Goal: Information Seeking & Learning: Learn about a topic

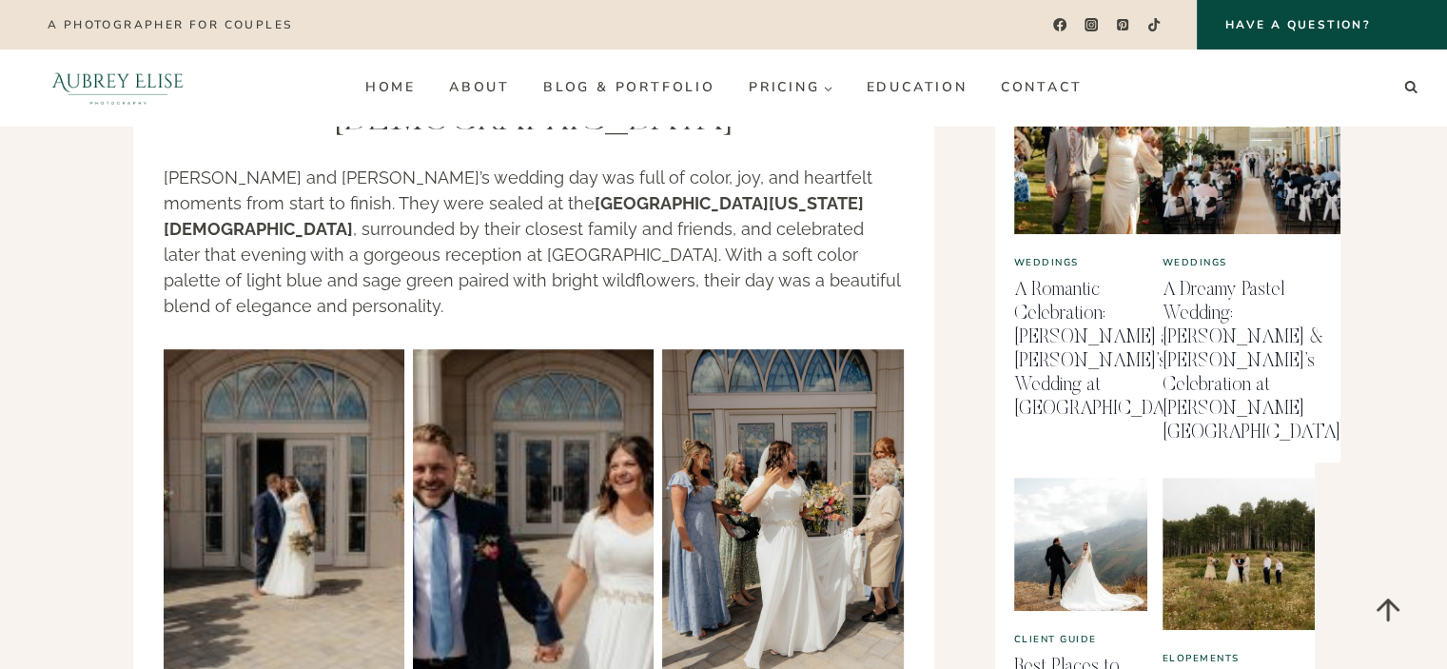
scroll to position [951, 0]
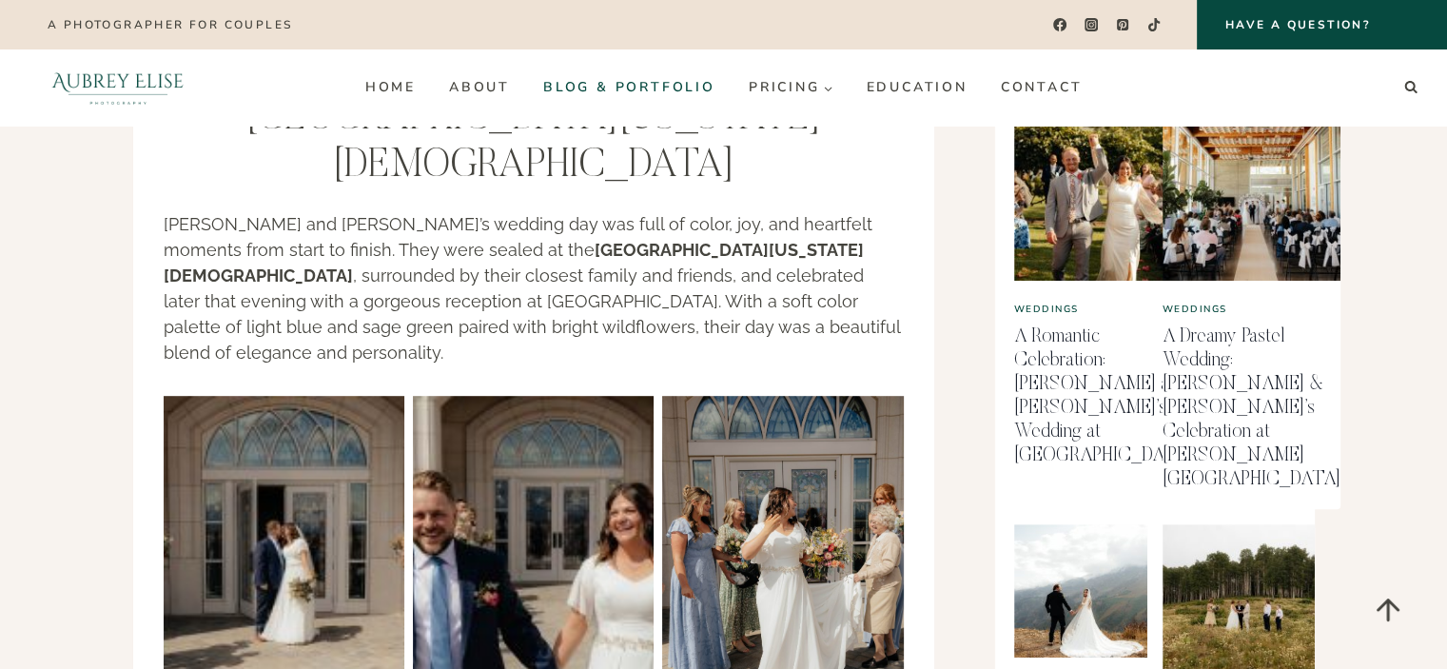
click at [793, 225] on p "Jessica and Mitch’s wedding day was full of color, joy, and heartfelt moments f…" at bounding box center [534, 288] width 740 height 154
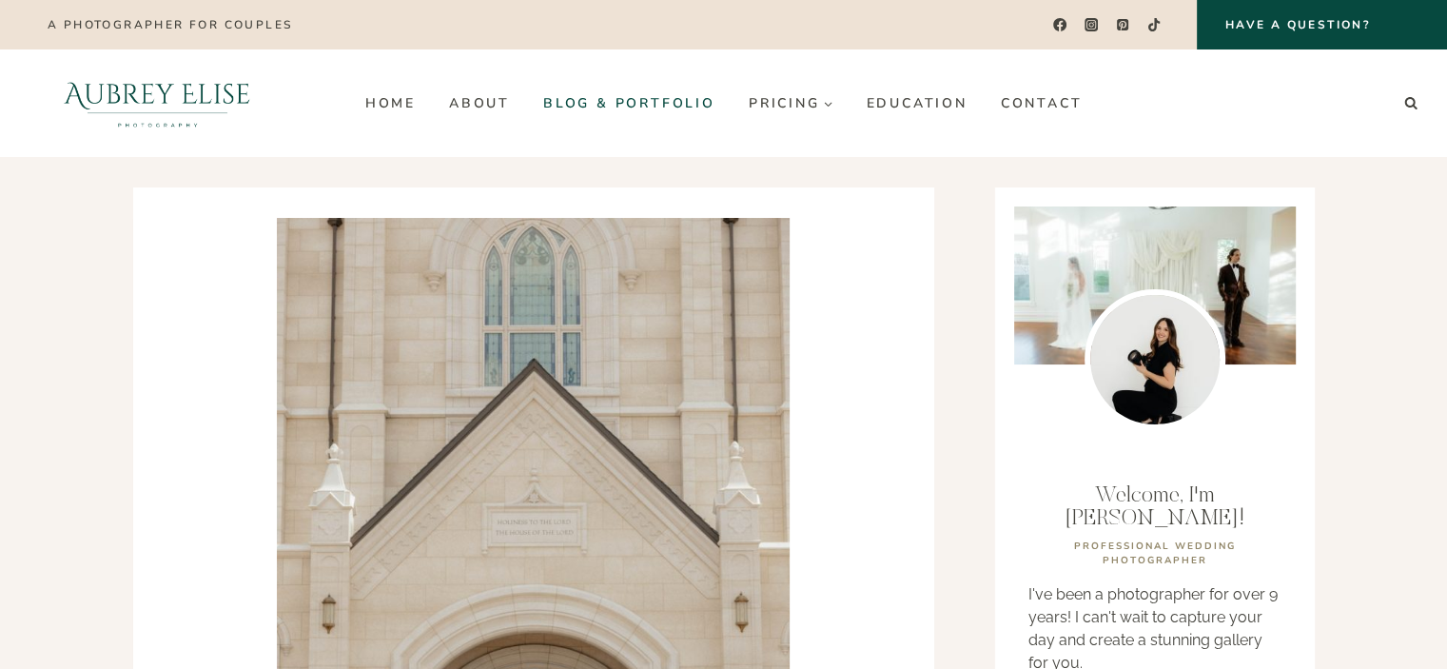
click at [628, 101] on link "Blog & Portfolio" at bounding box center [629, 103] width 206 height 30
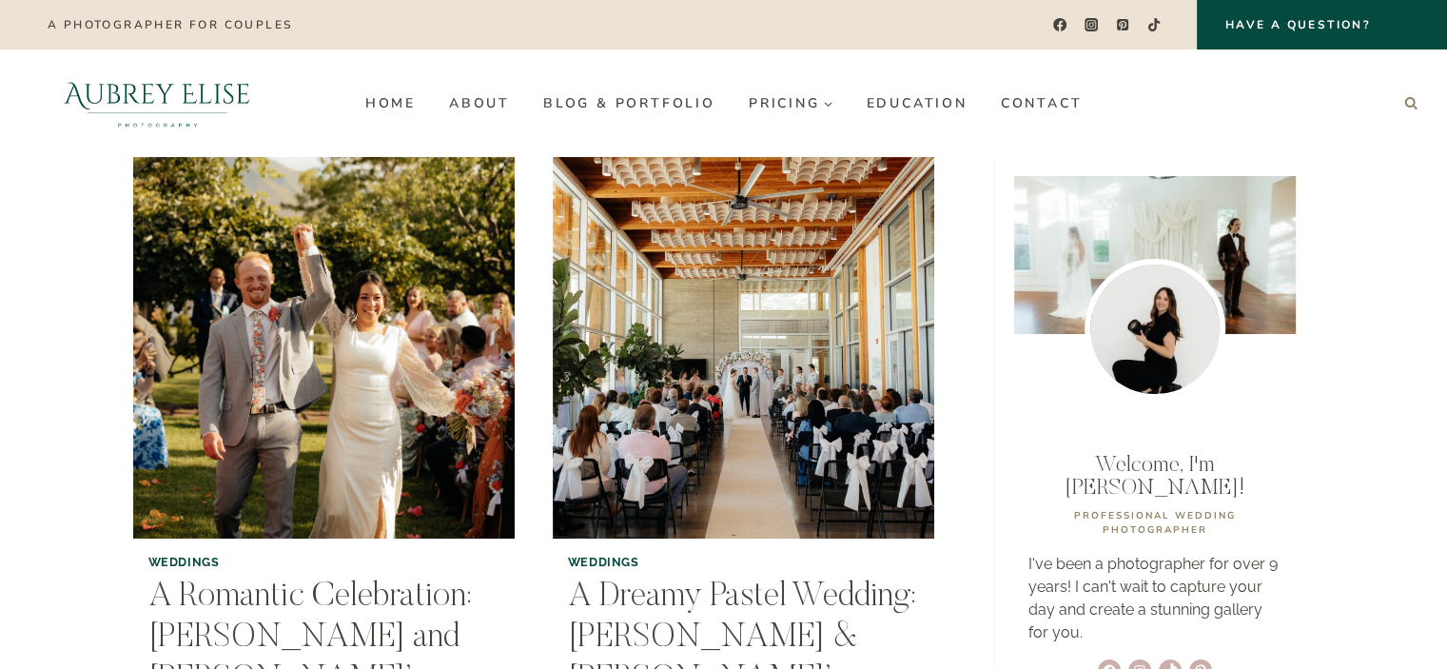
click at [1410, 103] on icon "Search" at bounding box center [1410, 102] width 13 height 13
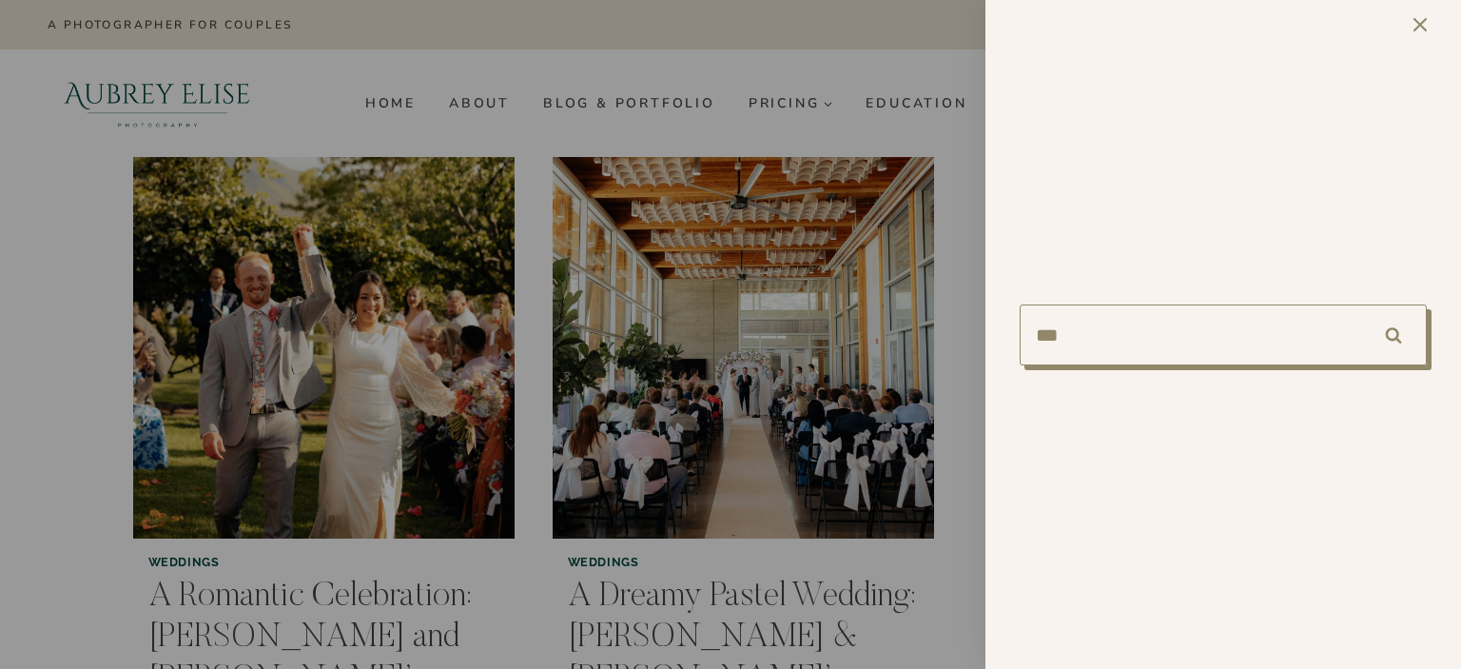
type input "***"
click at [1361, 304] on input "******" at bounding box center [1394, 334] width 67 height 61
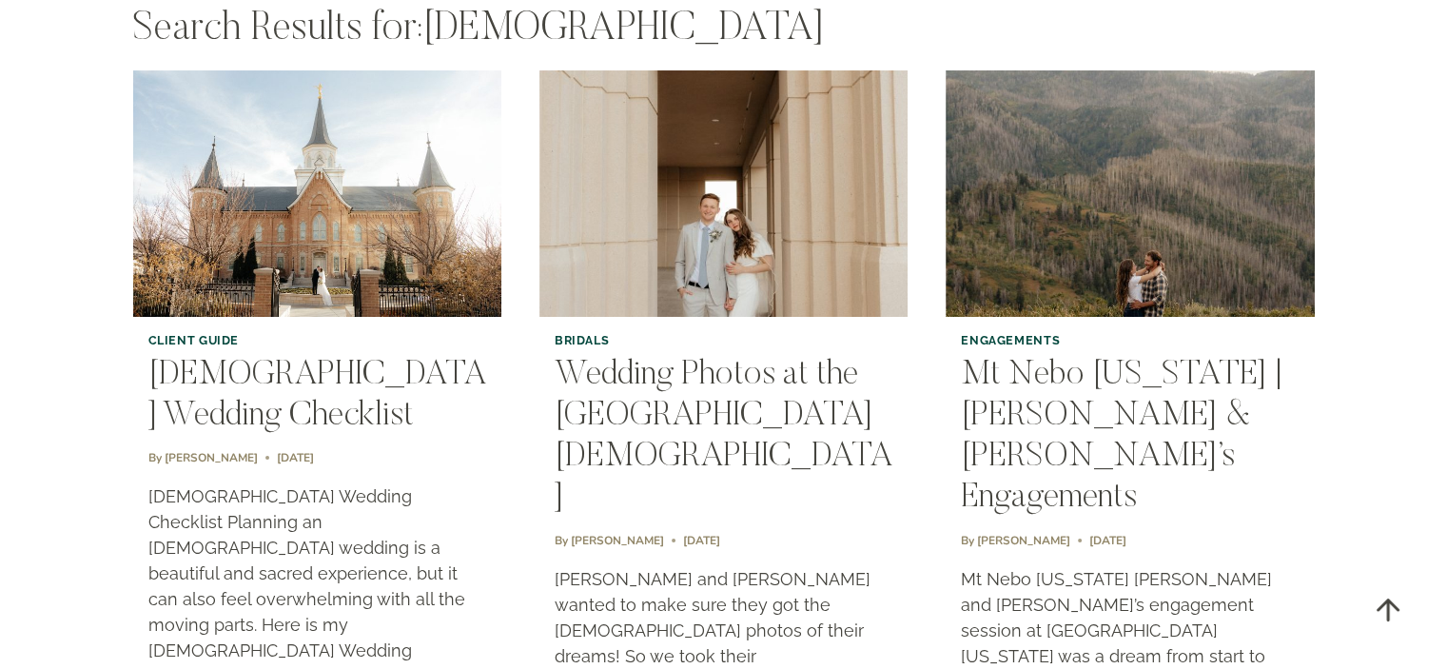
scroll to position [190, 0]
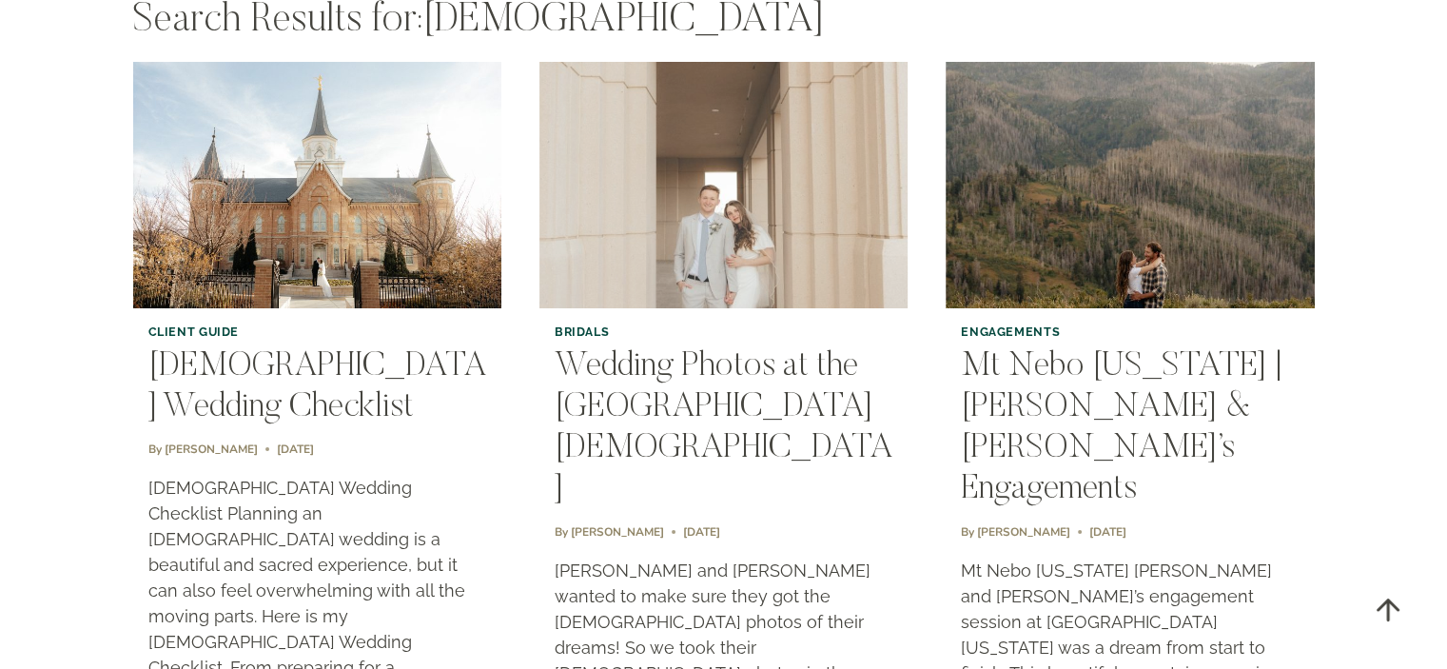
click at [746, 222] on img "Wedding Photos at the Saratoga Springs LDS Temple" at bounding box center [724, 185] width 376 height 250
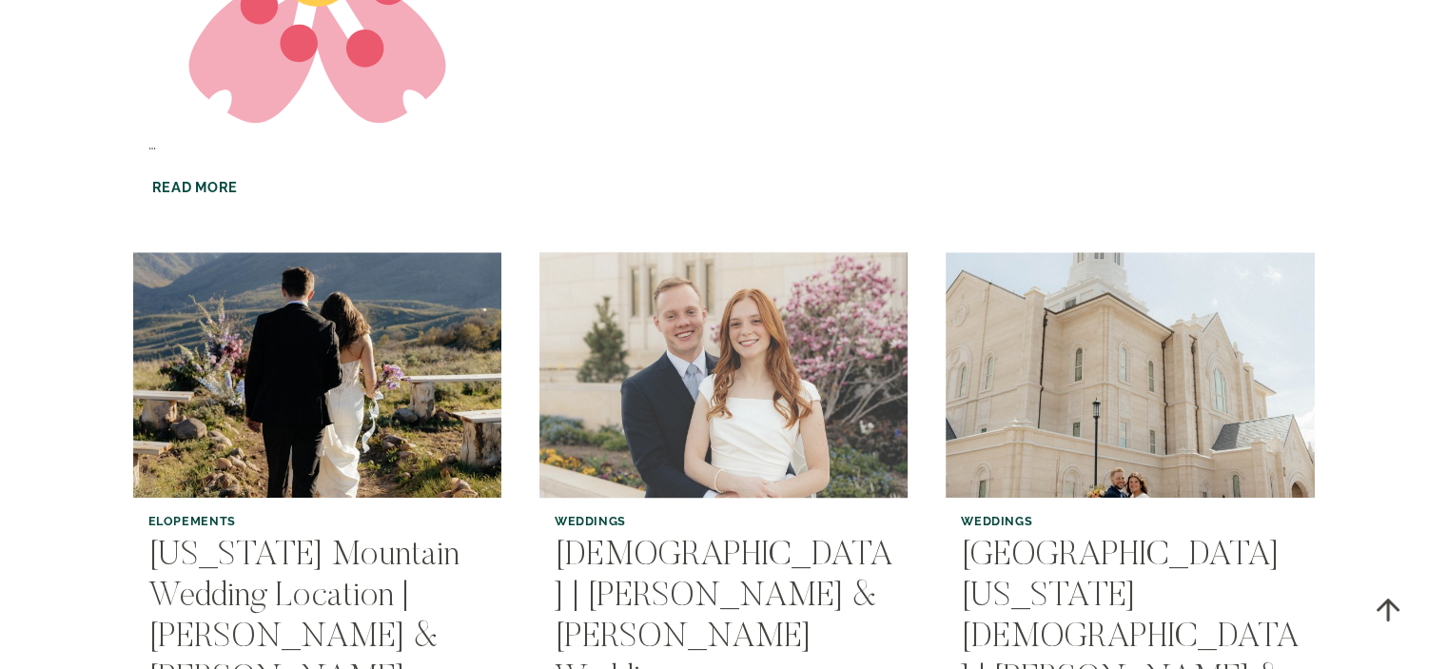
scroll to position [1998, 0]
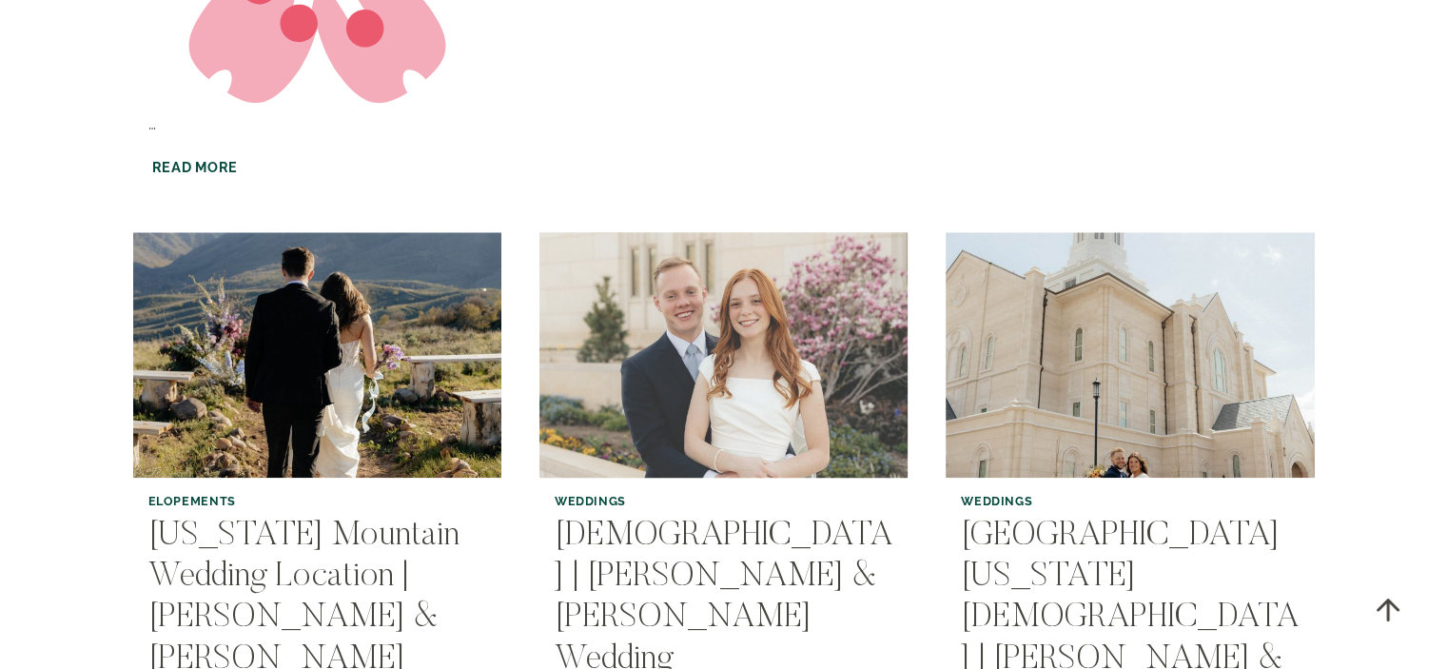
click at [774, 259] on img "Ogden Temple | Madison & Tate’s Wedding" at bounding box center [724, 354] width 376 height 250
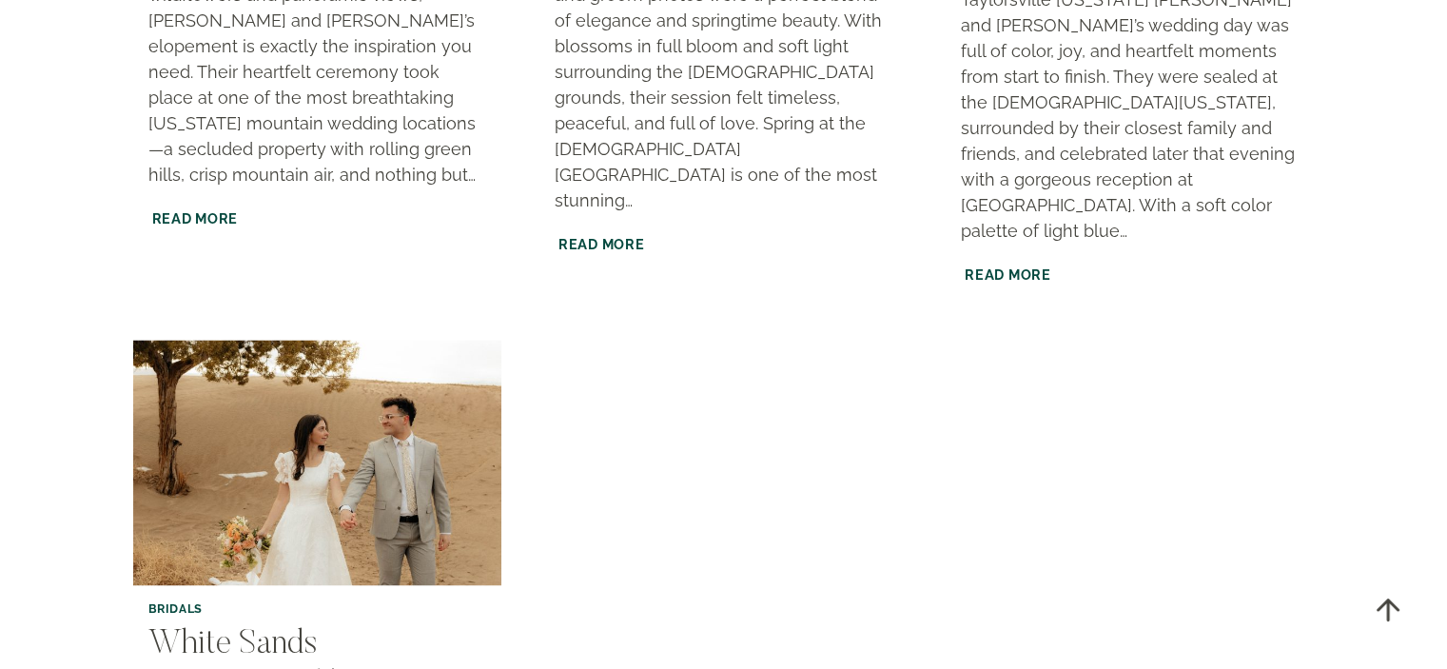
scroll to position [2854, 0]
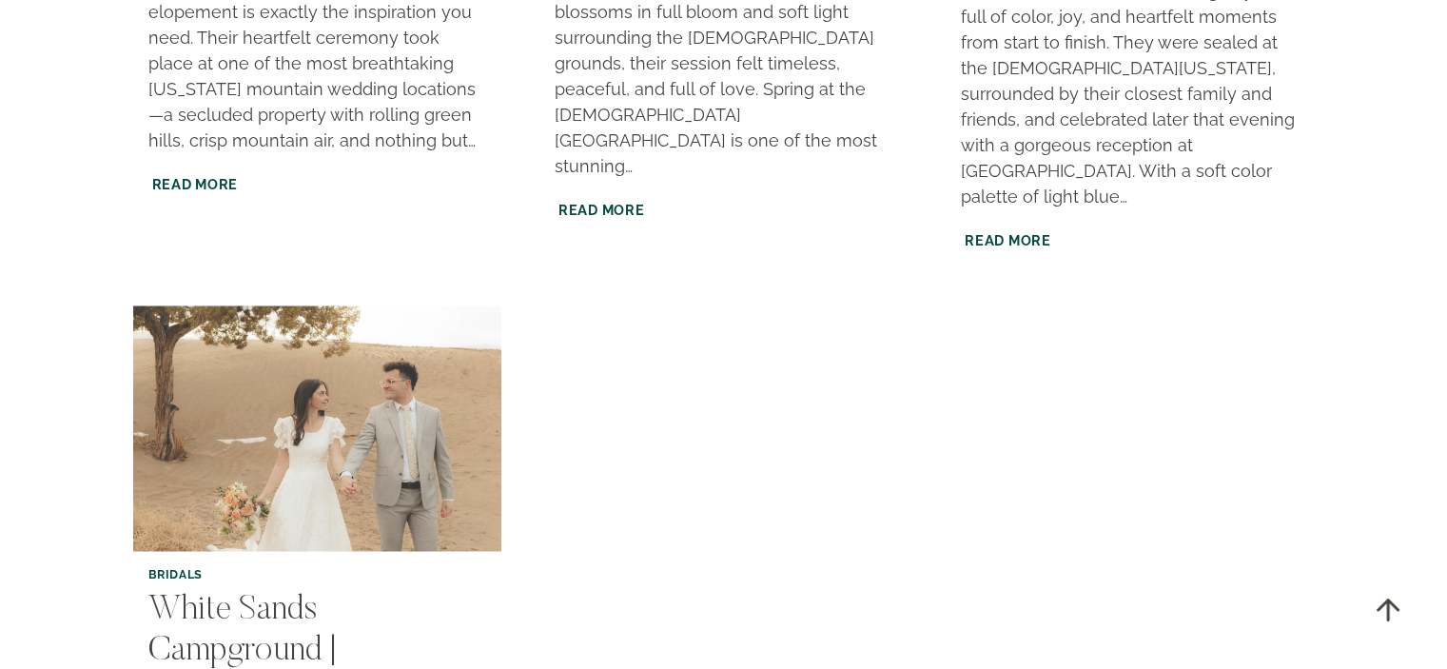
click at [293, 304] on img "White Sands Campground | Chloe & Ben’s bridals" at bounding box center [317, 429] width 376 height 250
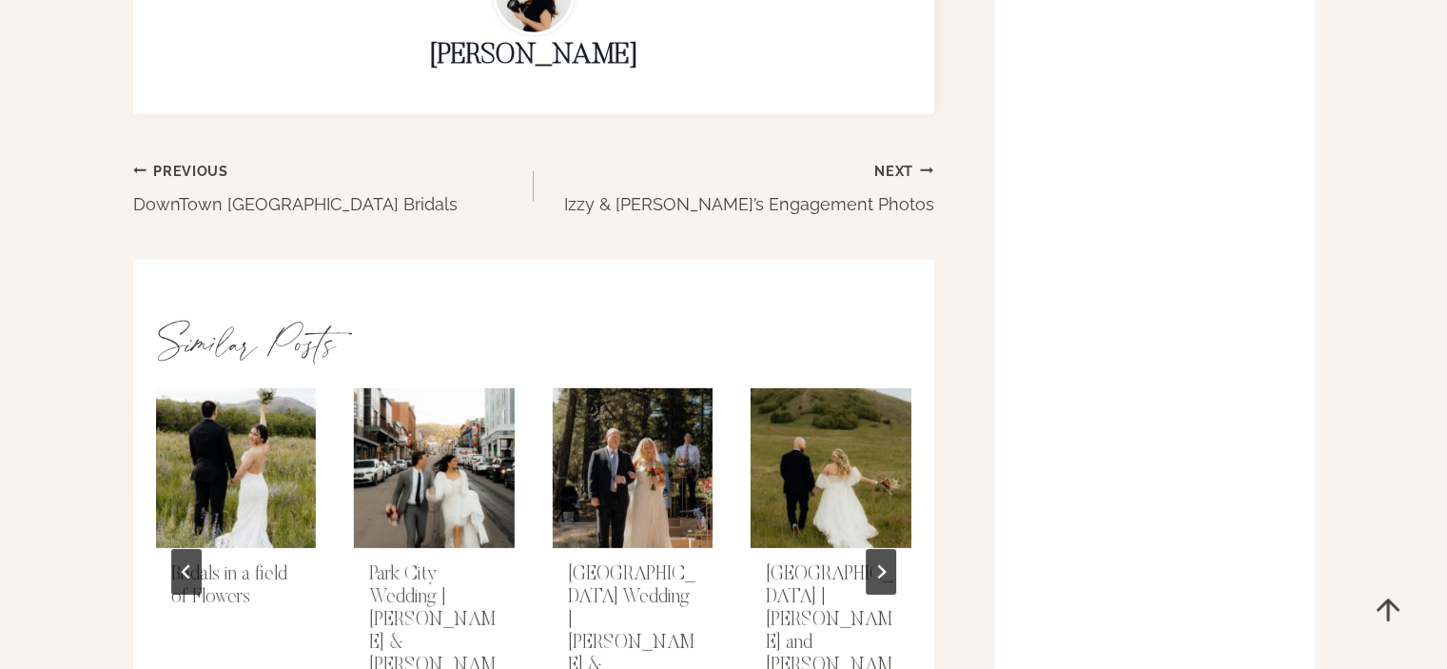
scroll to position [5994, 0]
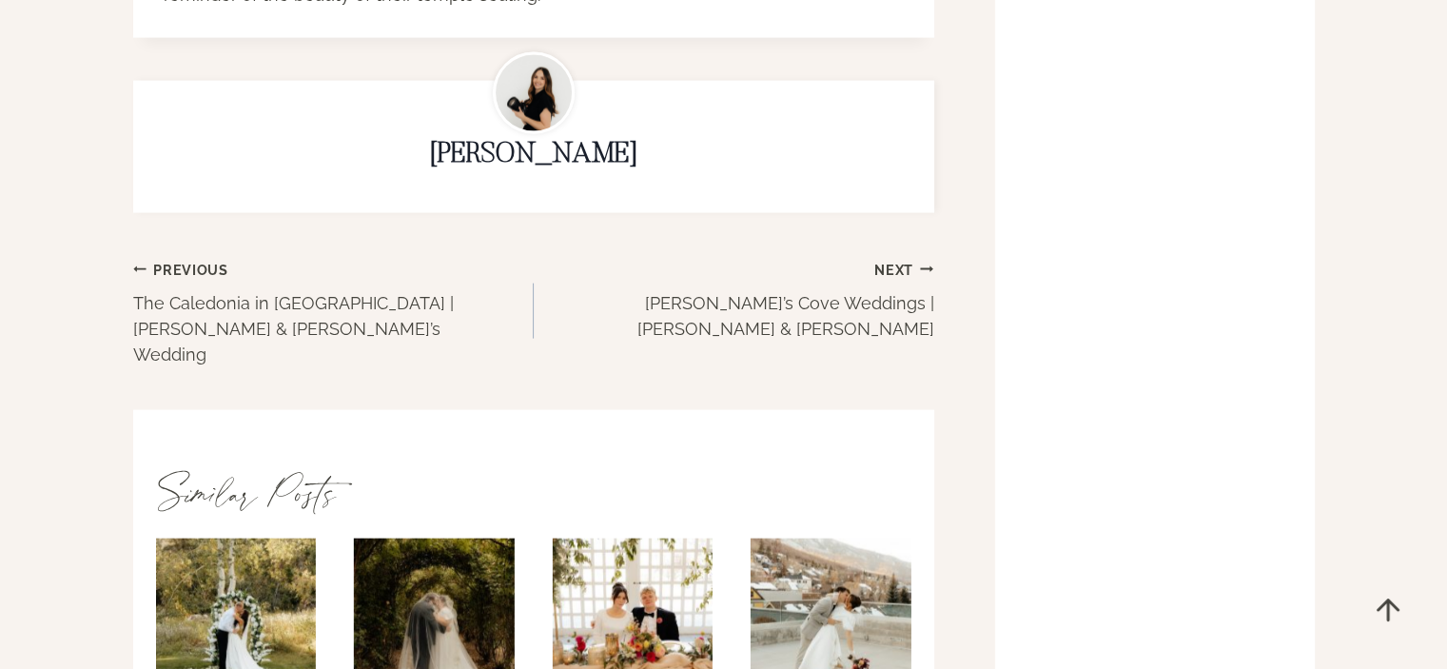
scroll to position [4186, 0]
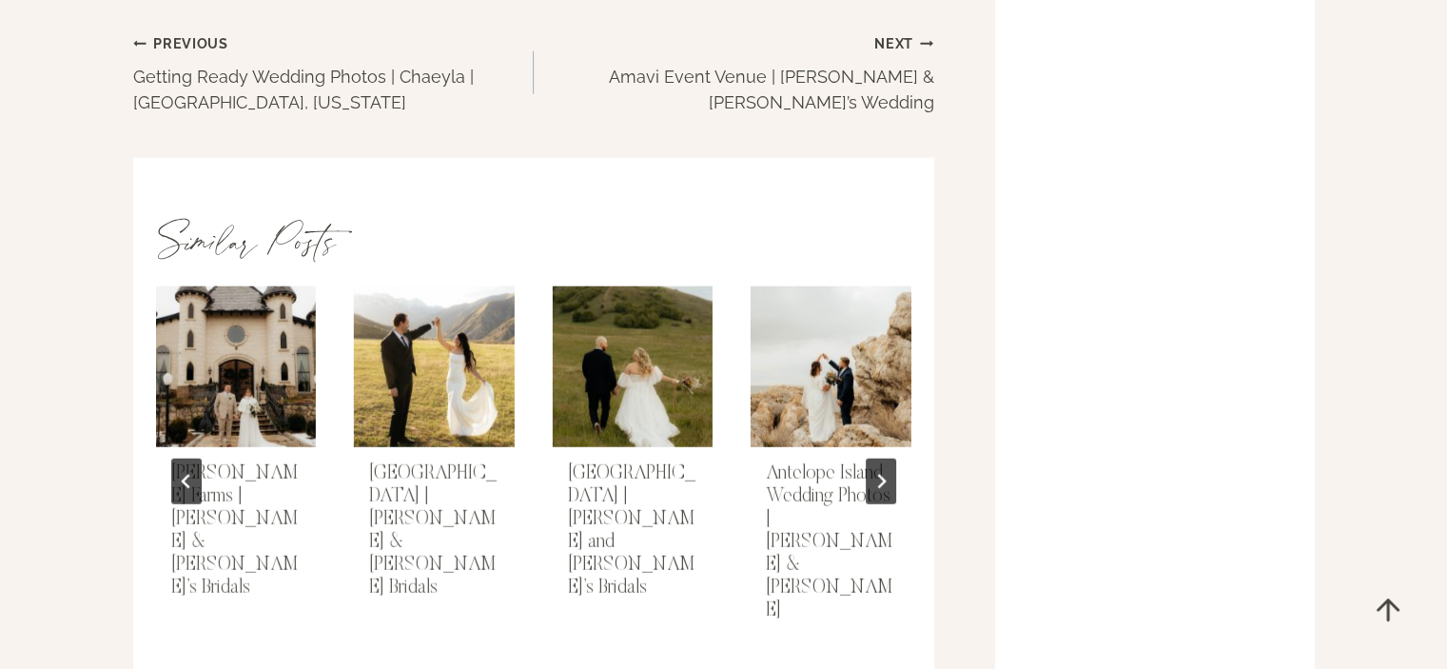
scroll to position [4852, 0]
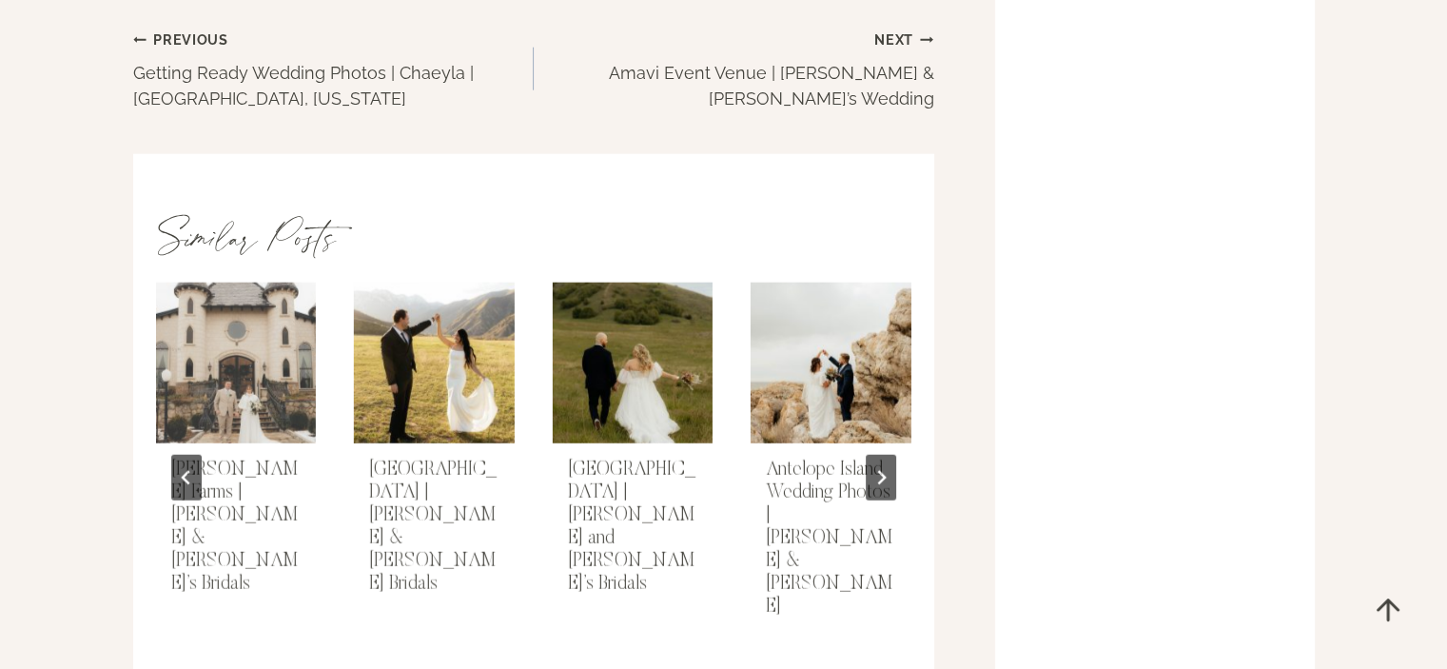
click at [246, 341] on img "Wadley Farms | Marianne & Shane’s Bridals" at bounding box center [236, 363] width 164 height 164
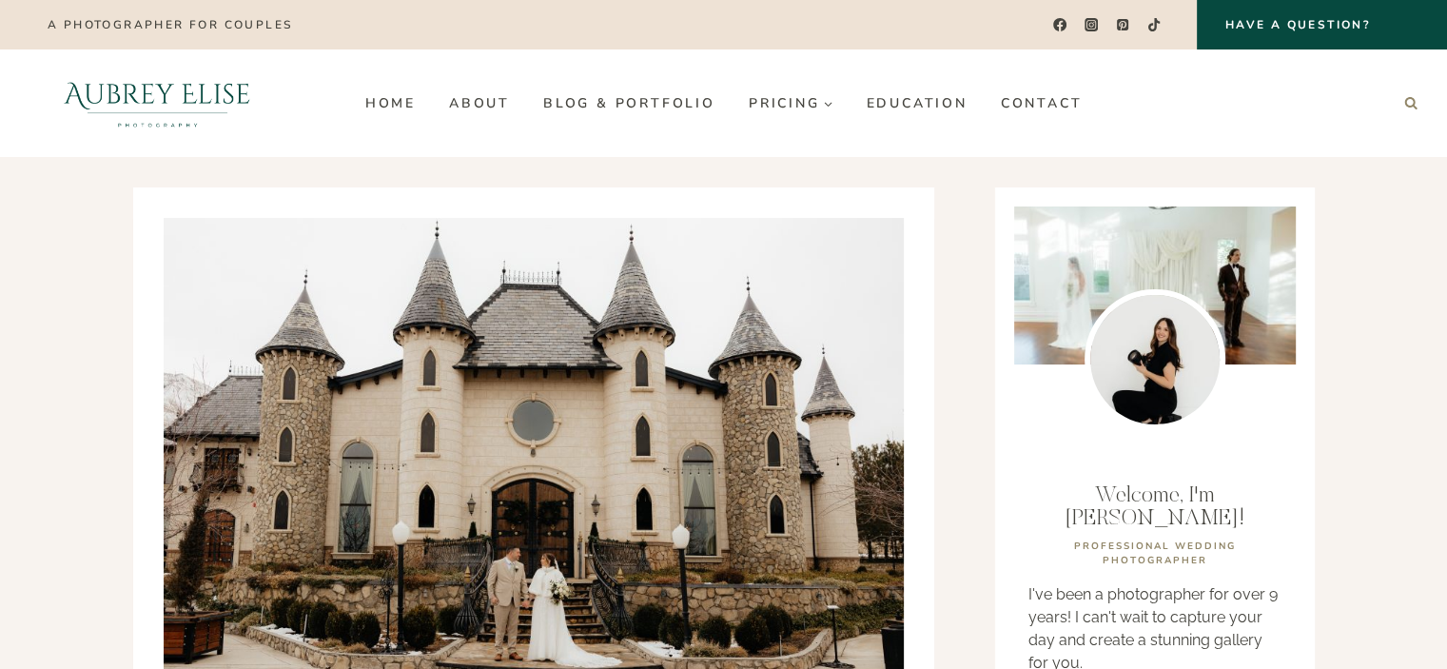
click at [1404, 103] on icon "Search" at bounding box center [1410, 102] width 13 height 13
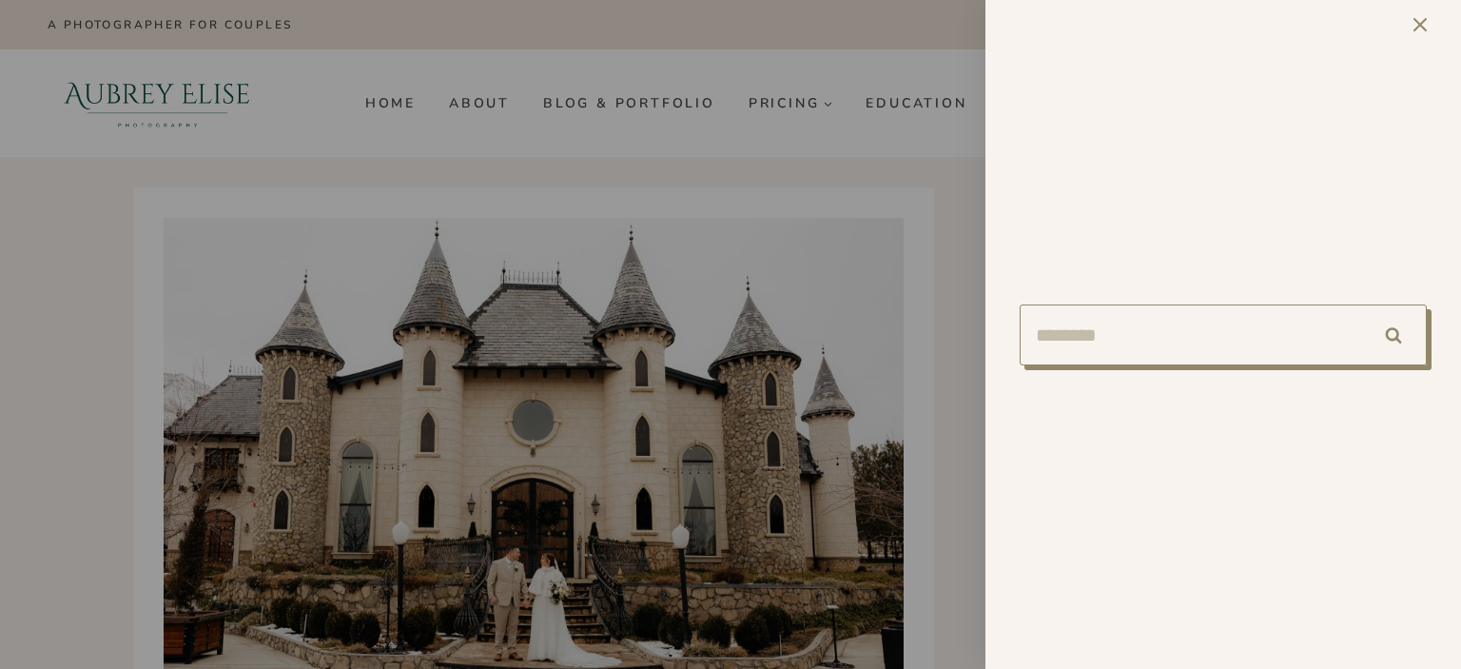
paste input "********"
type input "********"
click at [1361, 304] on input "******" at bounding box center [1394, 334] width 67 height 61
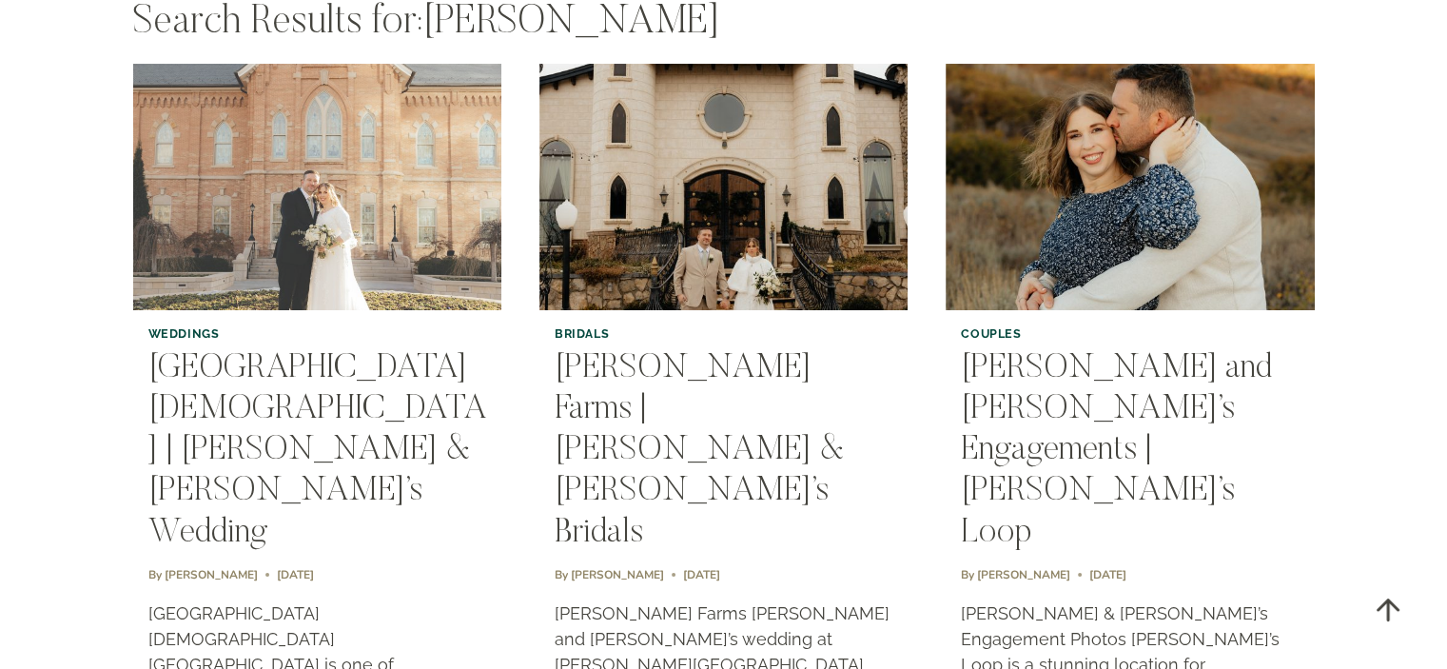
scroll to position [190, 0]
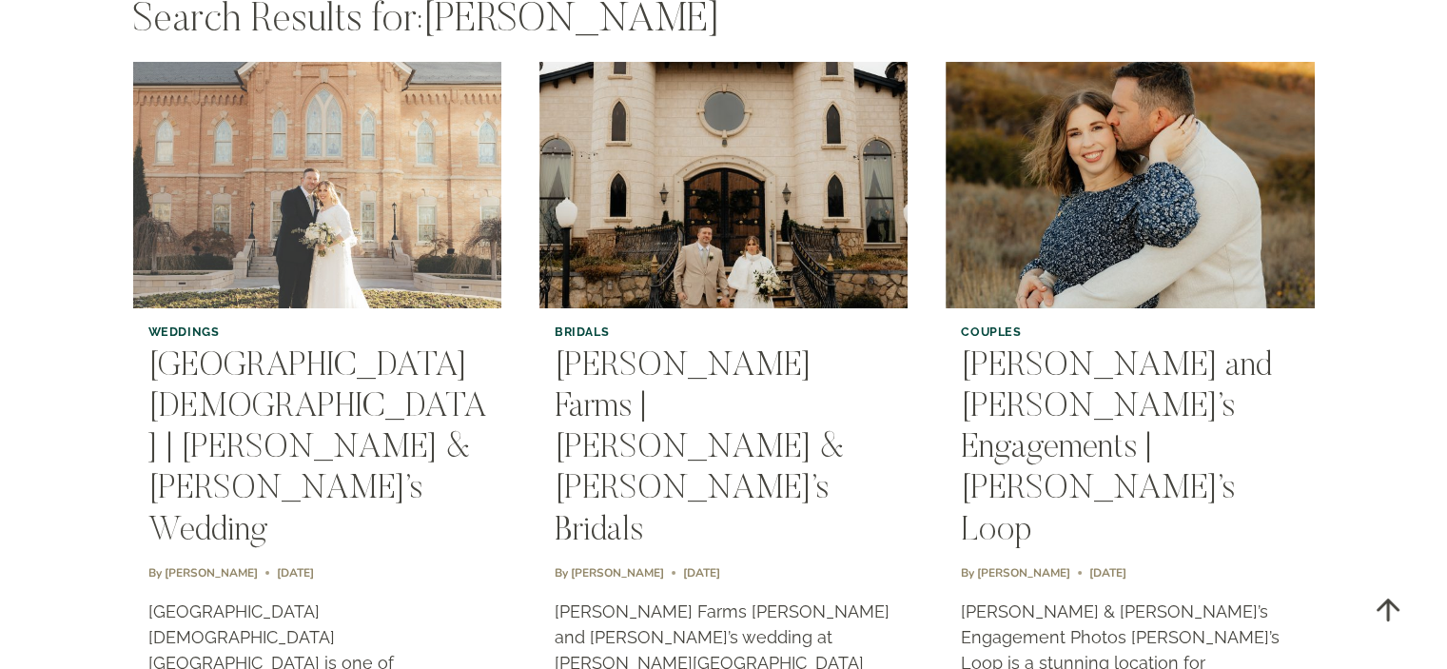
click at [319, 268] on img "Provo City Center Temple | Marianne & Shane’s Wedding" at bounding box center [317, 185] width 376 height 250
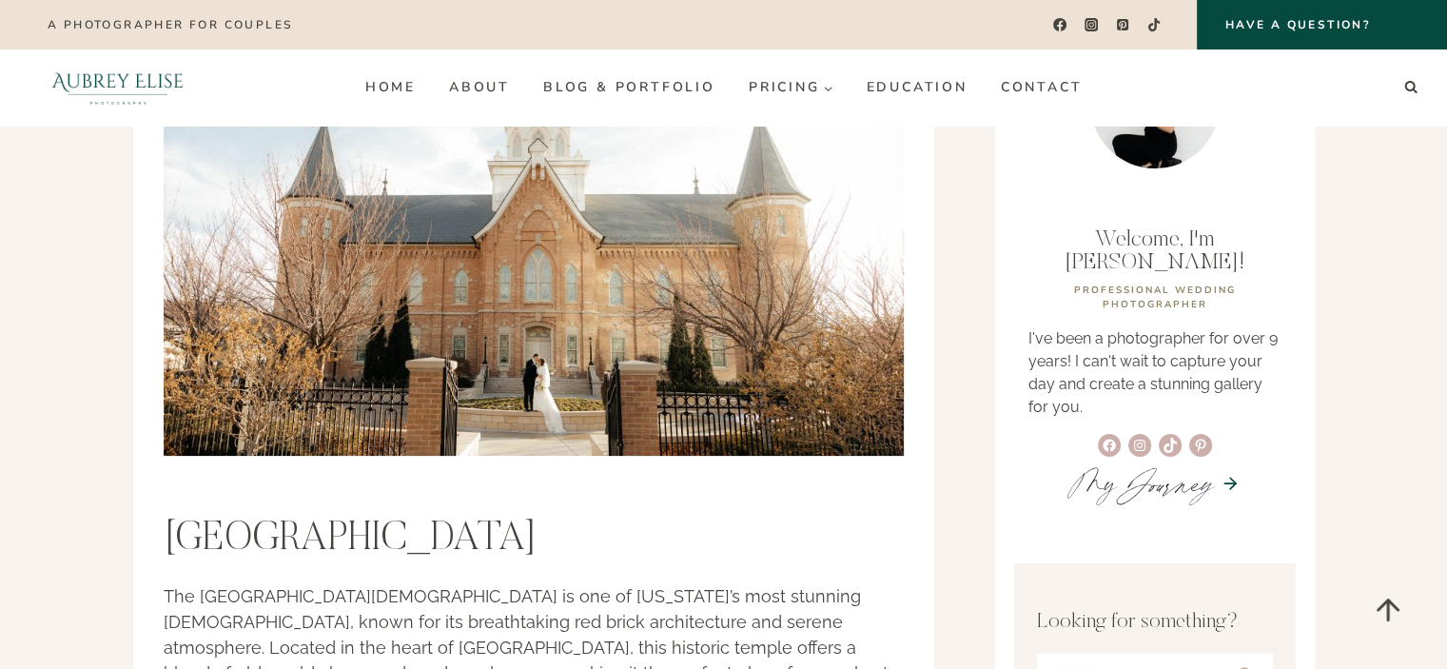
scroll to position [95, 0]
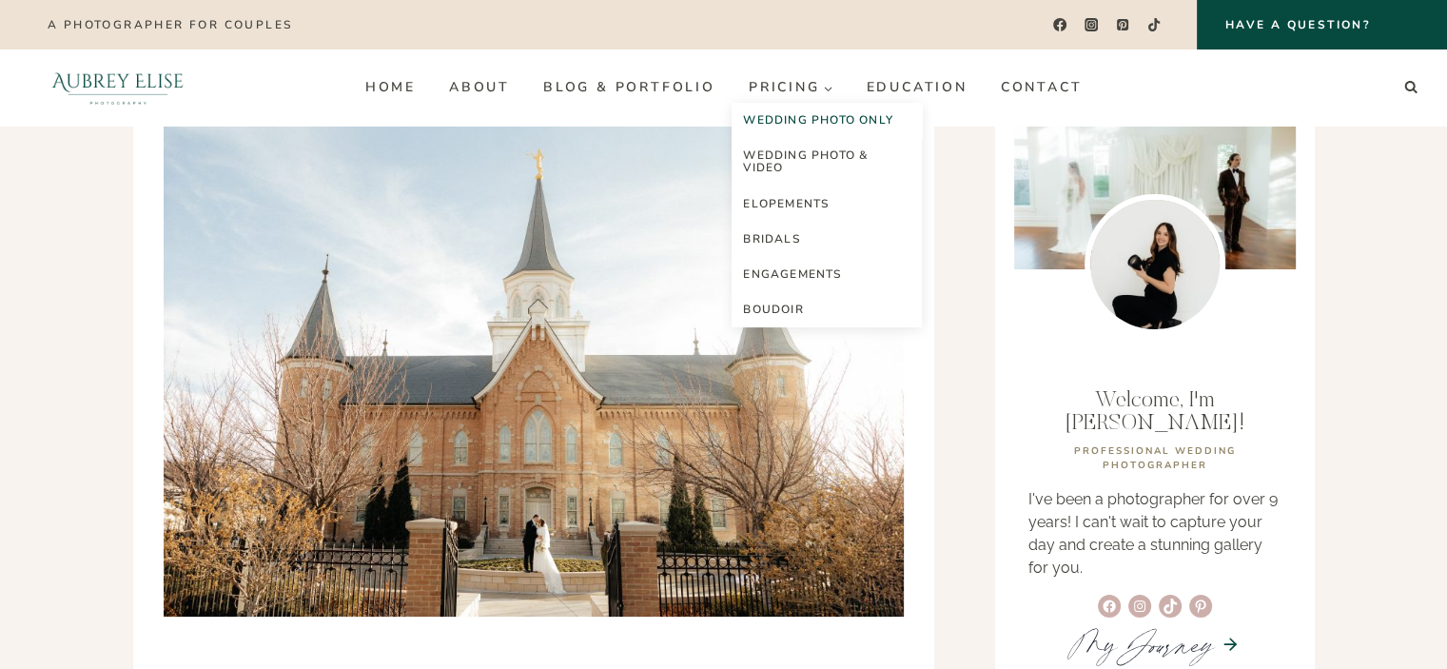
click at [793, 120] on link "Wedding Photo Only" at bounding box center [827, 120] width 190 height 35
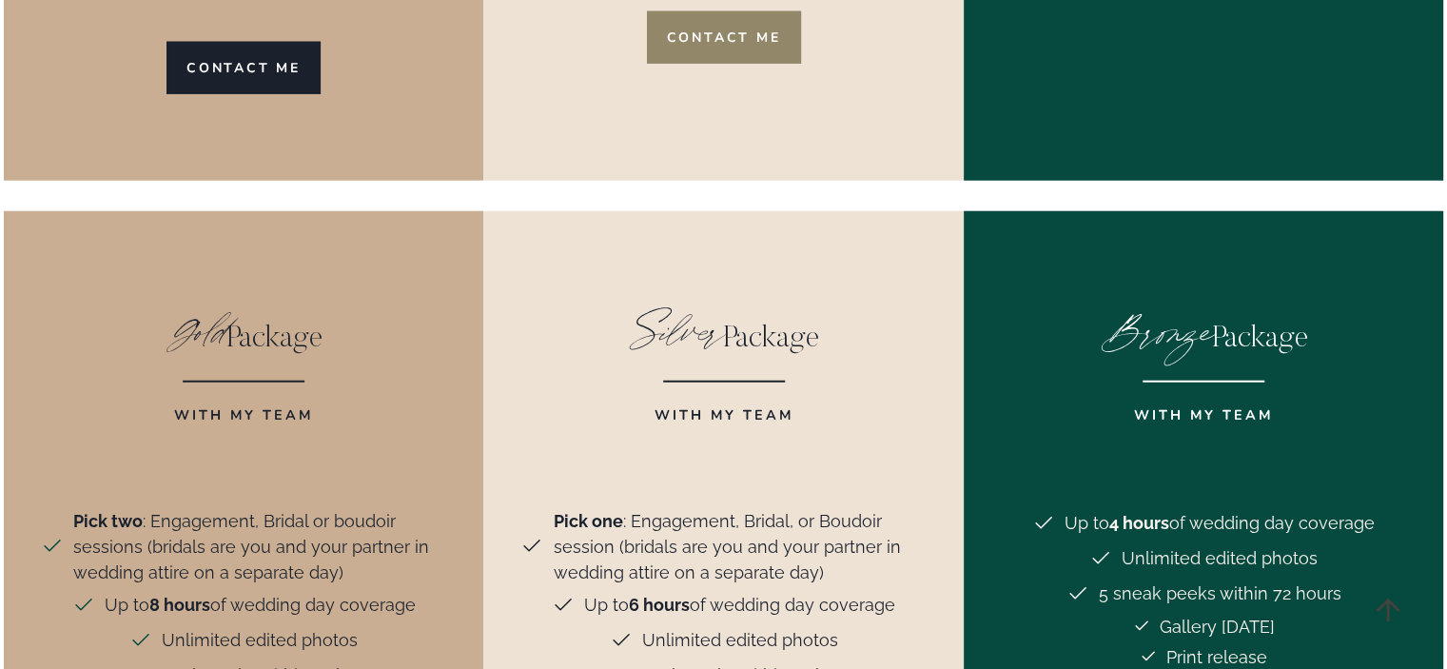
scroll to position [4947, 0]
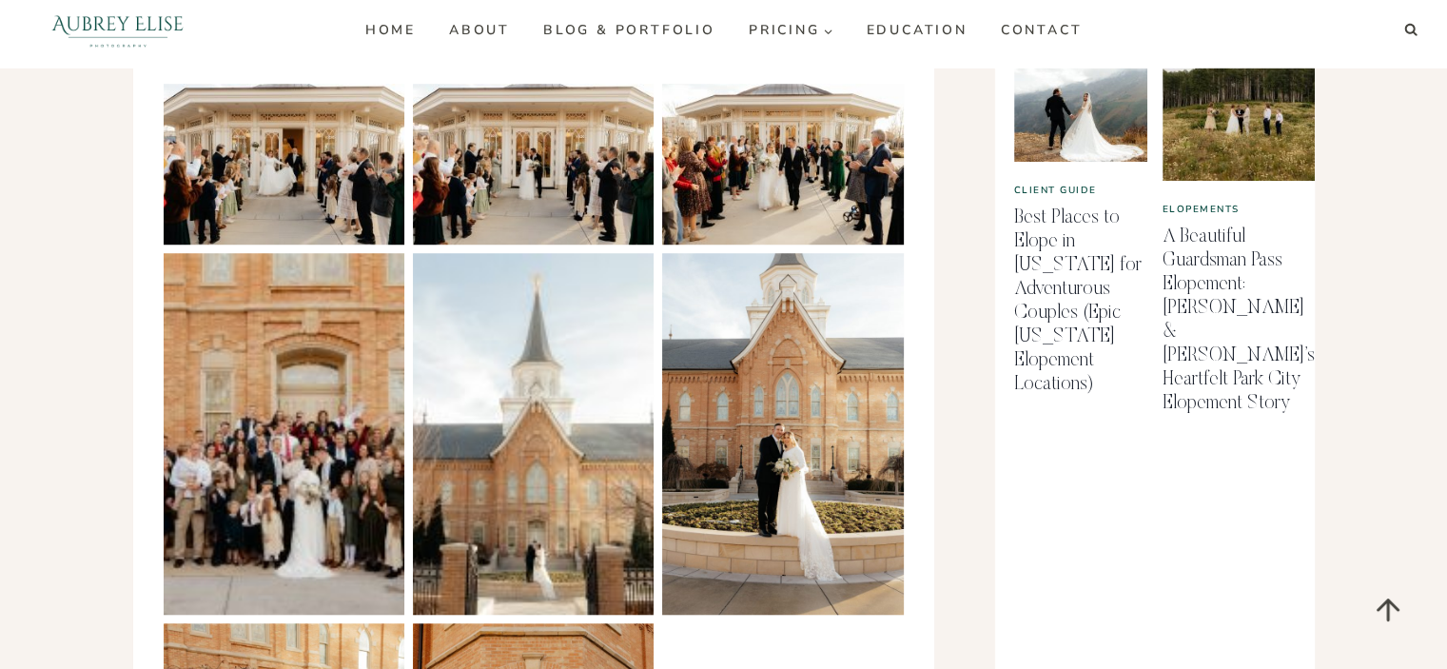
scroll to position [1427, 0]
